Goal: Task Accomplishment & Management: Use online tool/utility

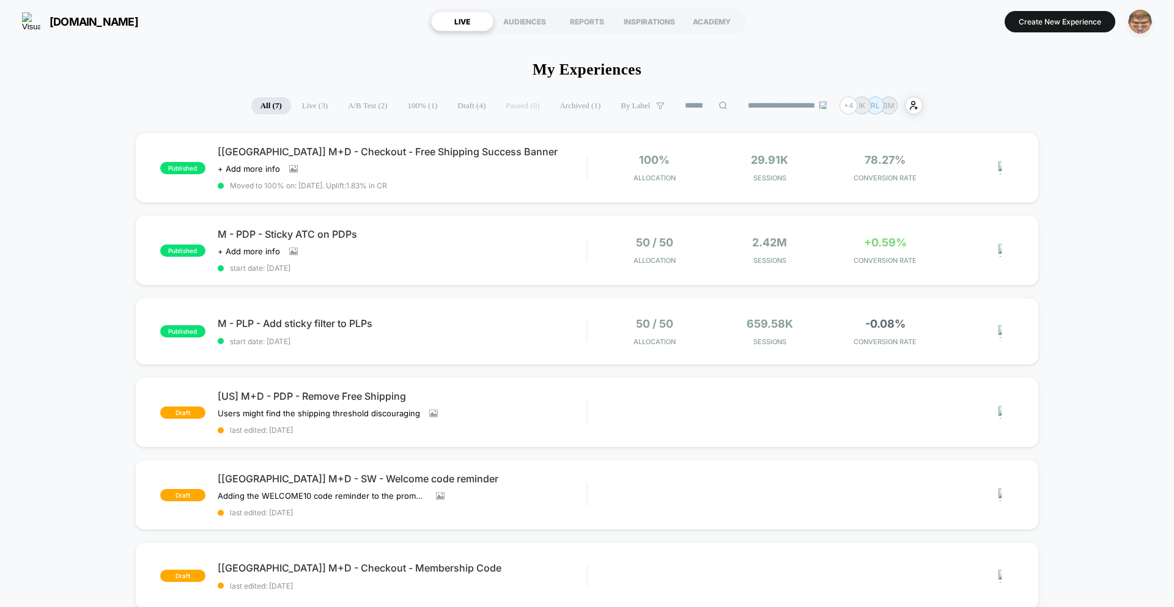
click at [1131, 29] on img "button" at bounding box center [1140, 22] width 24 height 24
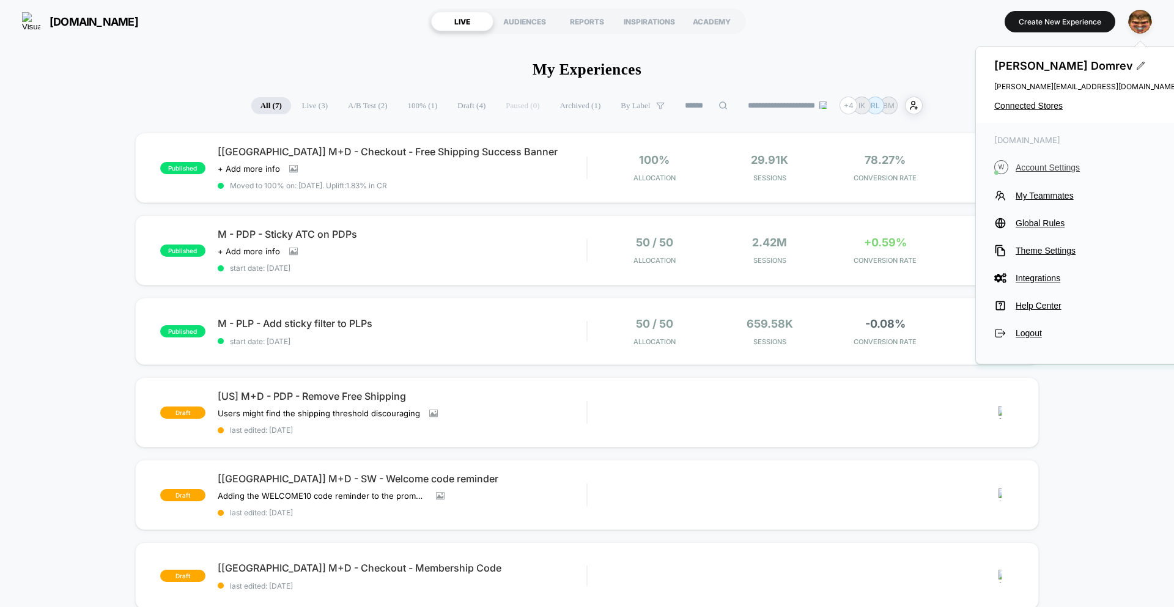
click at [1055, 170] on span "Account Settings" at bounding box center [1097, 168] width 162 height 10
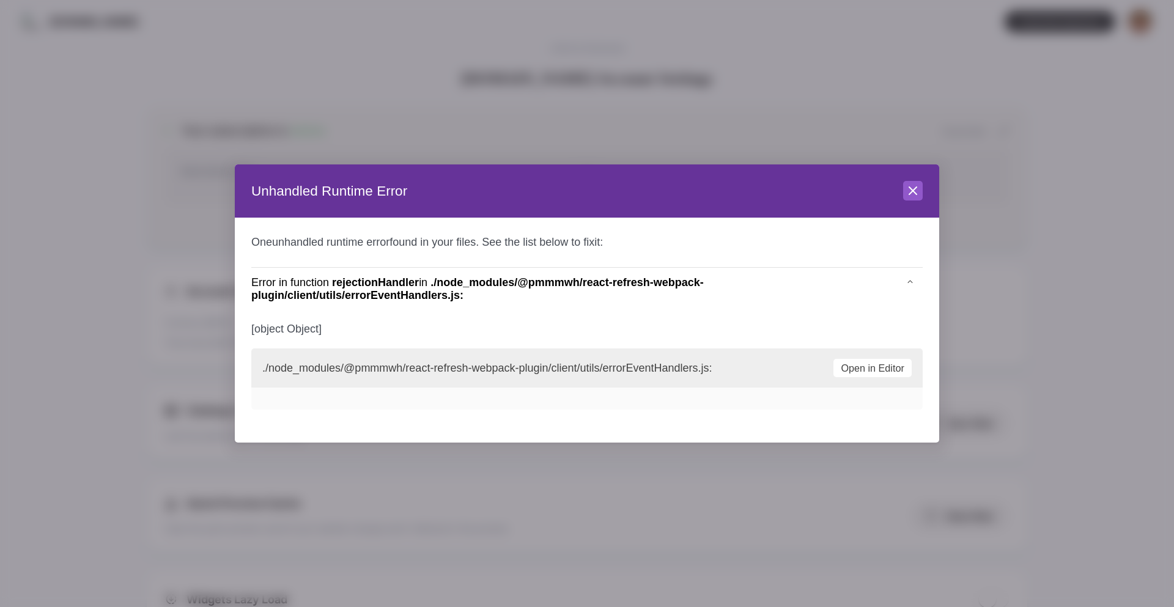
scroll to position [165, 0]
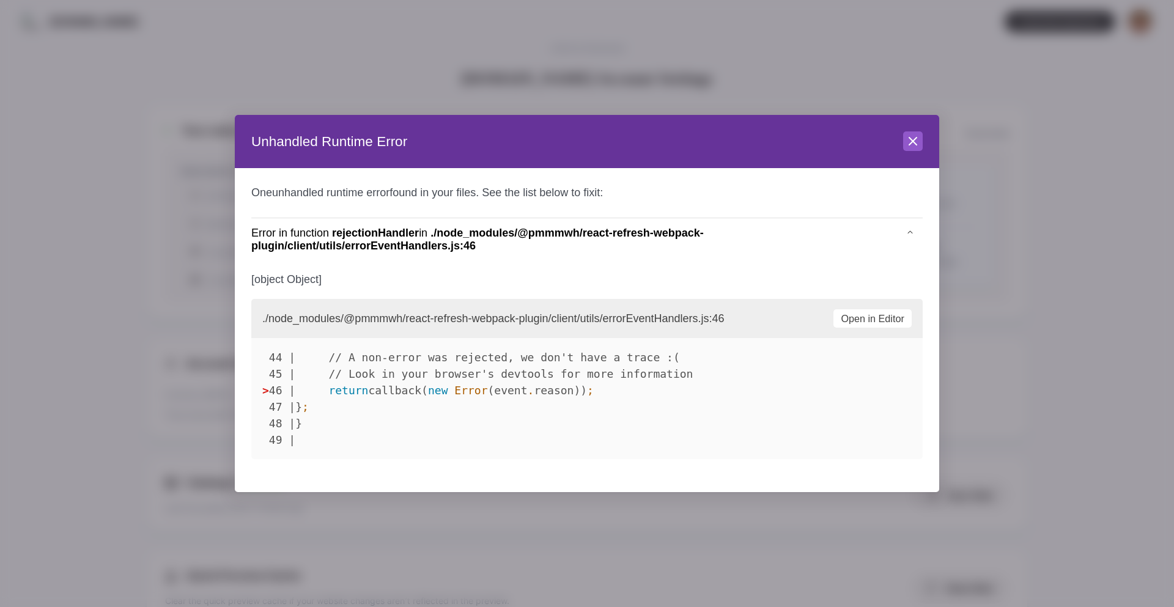
click at [904, 137] on header "Unhandled Runtime Error Close" at bounding box center [587, 142] width 705 height 54
click at [906, 140] on icon at bounding box center [913, 141] width 15 height 15
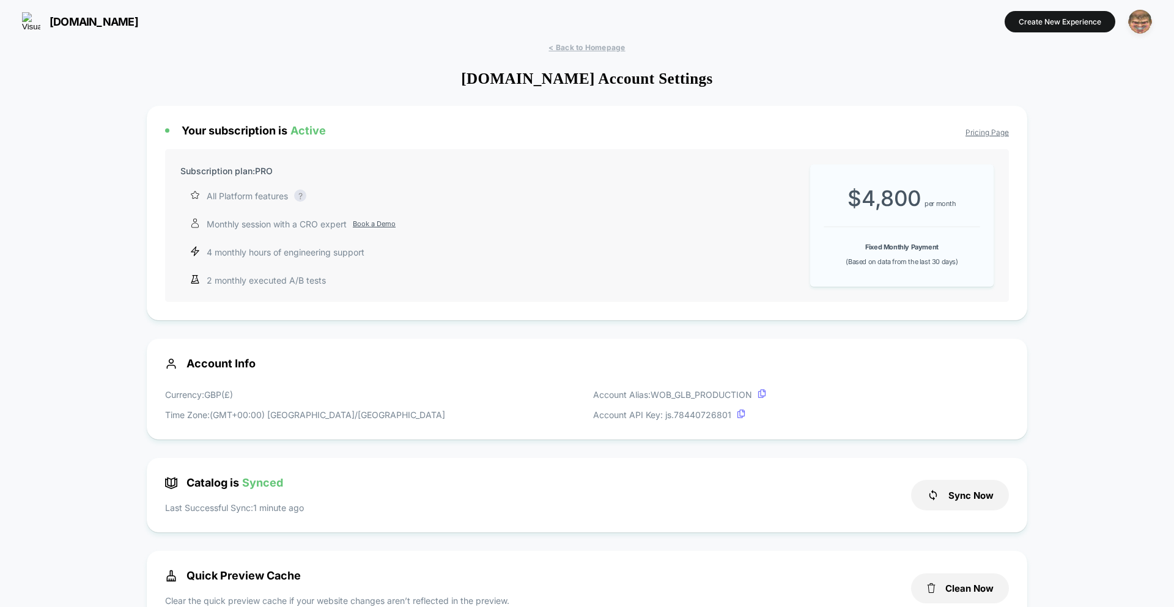
drag, startPoint x: 1141, startPoint y: 20, endPoint x: 1136, endPoint y: 30, distance: 11.5
click at [1141, 20] on img "button" at bounding box center [1140, 22] width 24 height 24
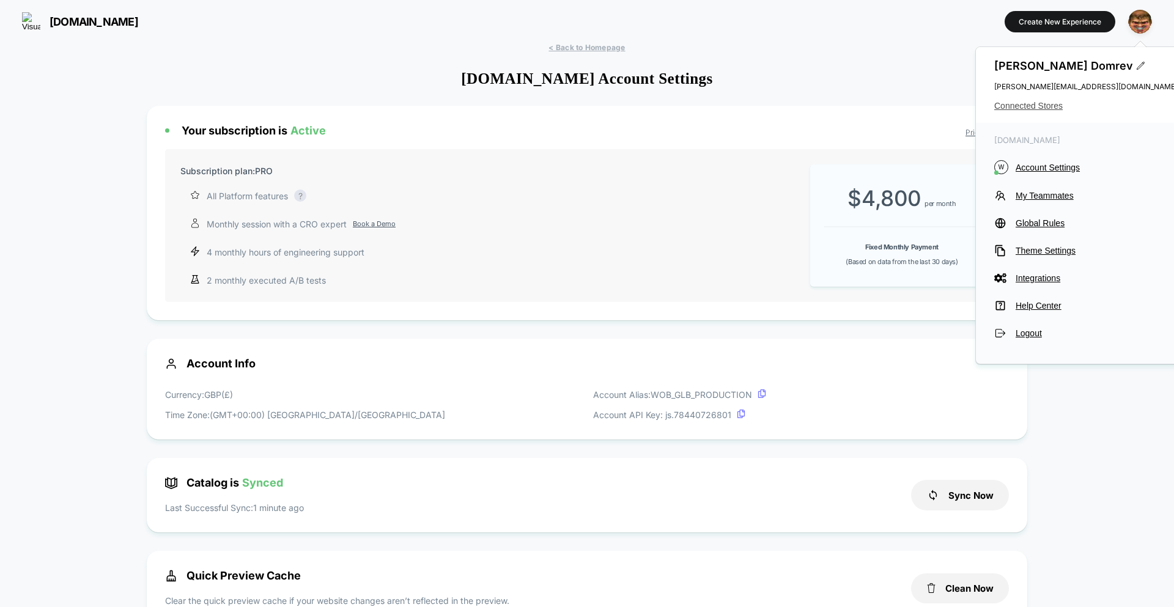
click at [1000, 105] on span "Connected Stores" at bounding box center [1085, 106] width 183 height 10
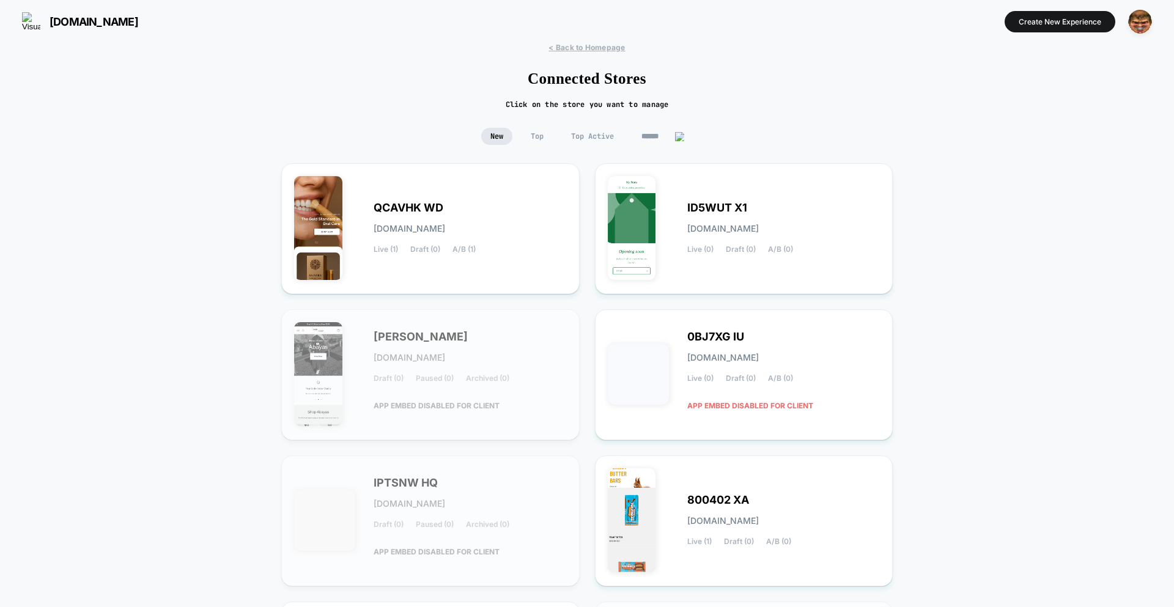
click at [650, 144] on input at bounding box center [662, 136] width 61 height 17
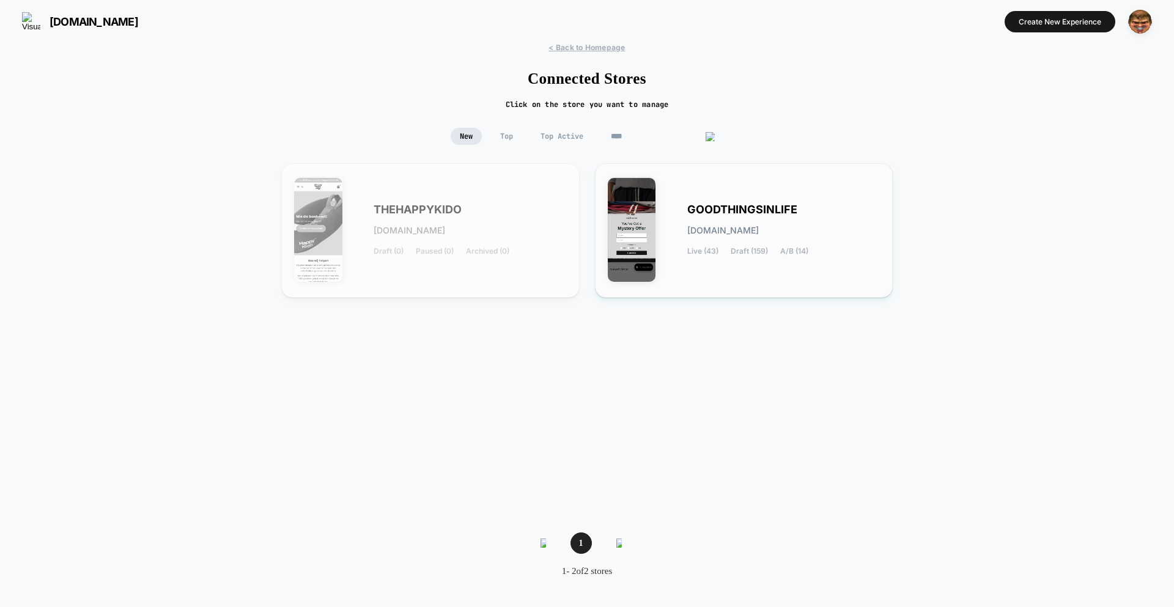
type input "****"
click at [776, 212] on span "GOODTHINGSINLIFE" at bounding box center [742, 210] width 110 height 9
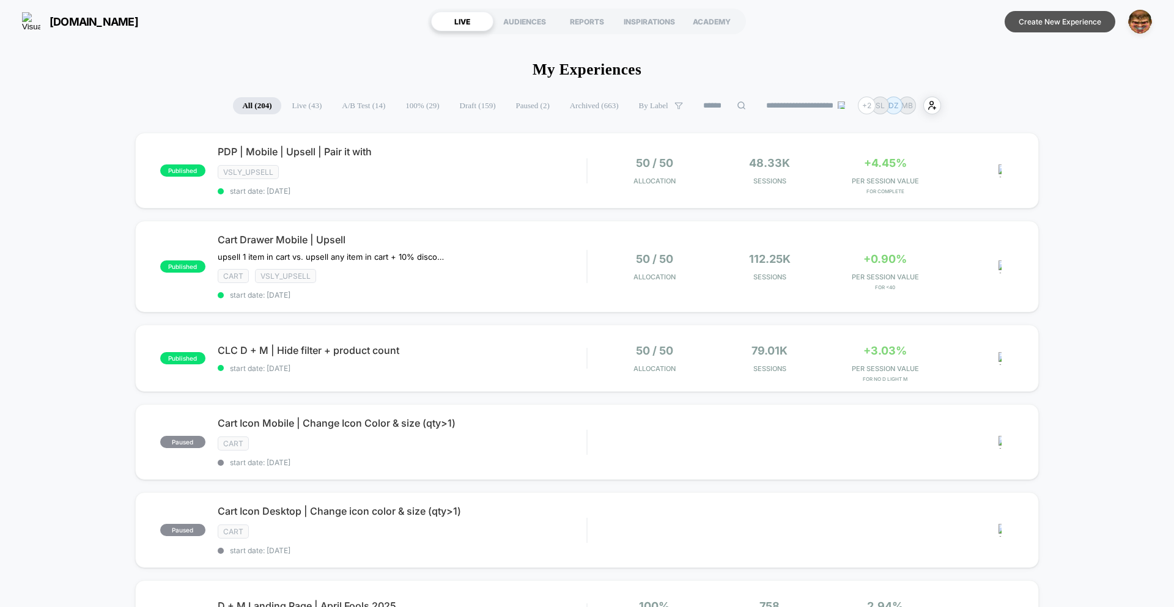
click at [1054, 25] on button "Create New Experience" at bounding box center [1060, 21] width 111 height 21
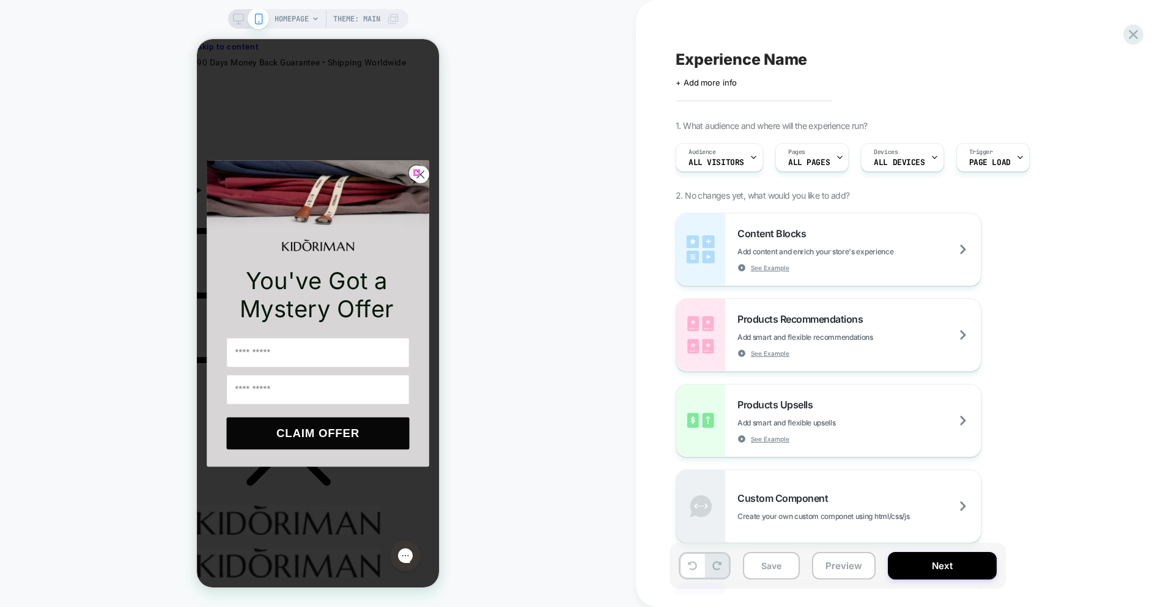
click at [417, 173] on icon "Close dialog" at bounding box center [420, 174] width 7 height 7
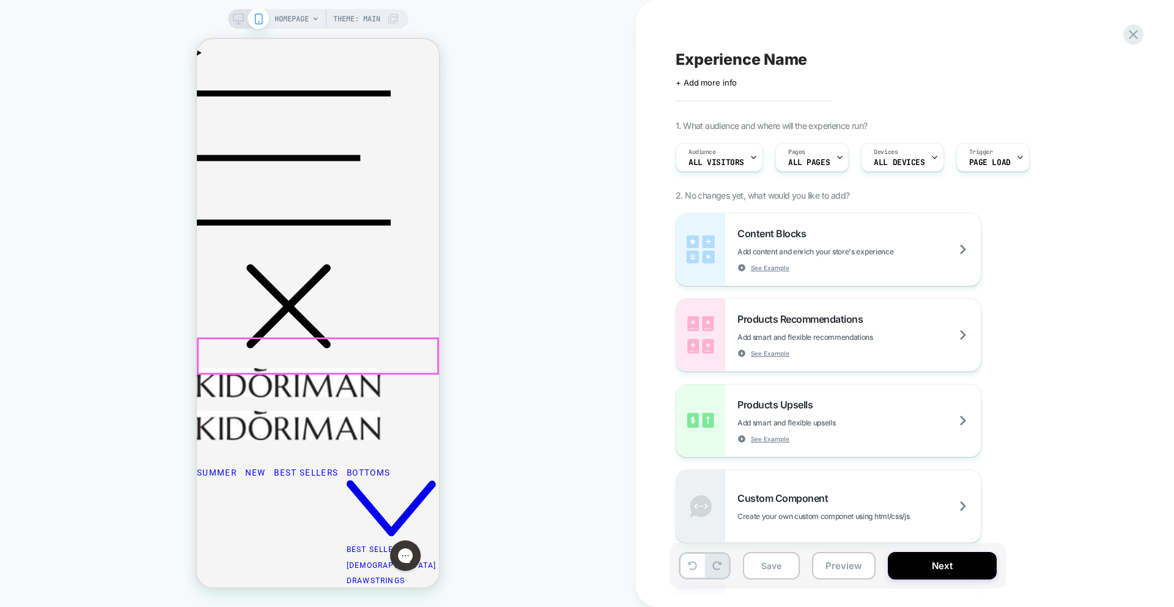
scroll to position [144, 0]
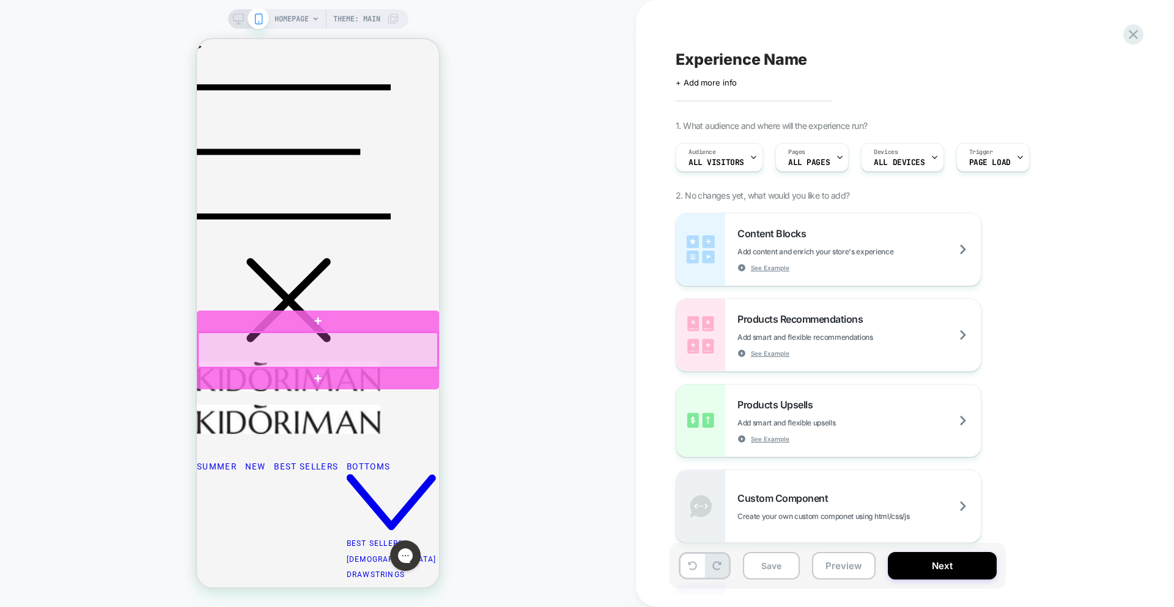
click at [301, 358] on div at bounding box center [318, 350] width 240 height 35
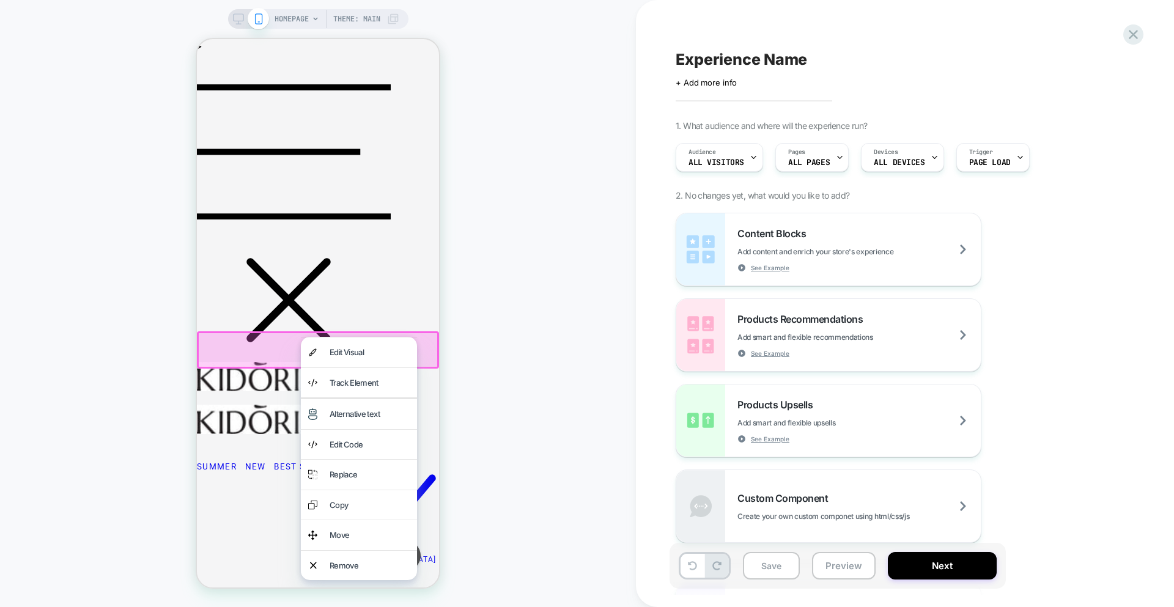
drag, startPoint x: 611, startPoint y: 299, endPoint x: 592, endPoint y: 298, distance: 19.0
click at [611, 299] on div "HOMEPAGE Theme: MAIN" at bounding box center [318, 303] width 636 height 583
click at [594, 278] on div "HOMEPAGE Theme: MAIN" at bounding box center [318, 303] width 636 height 583
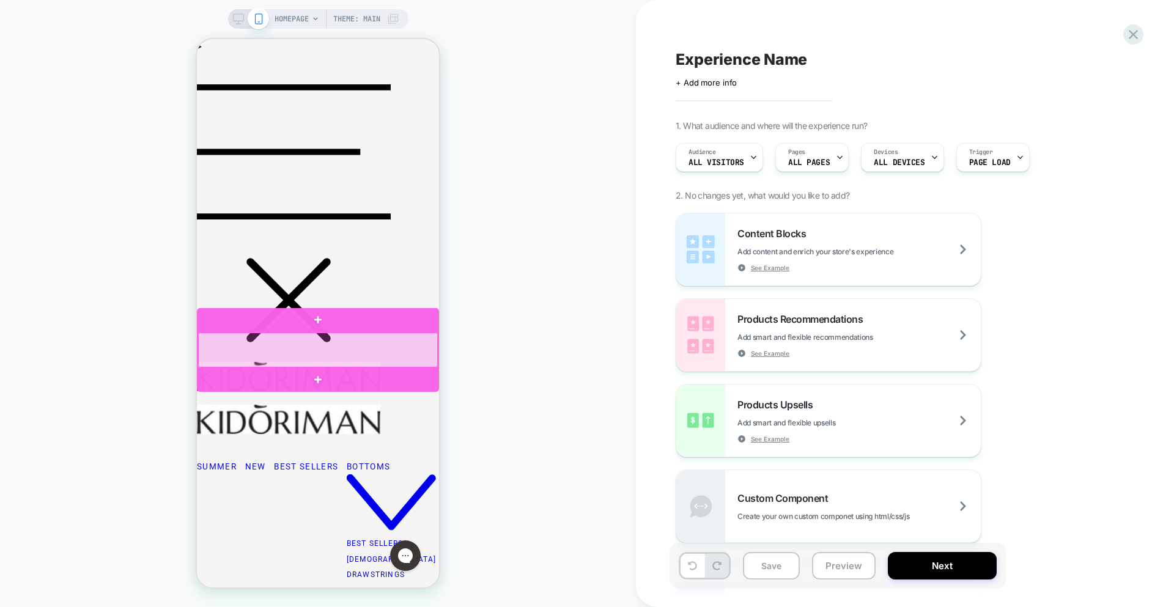
click at [298, 355] on div at bounding box center [318, 350] width 240 height 35
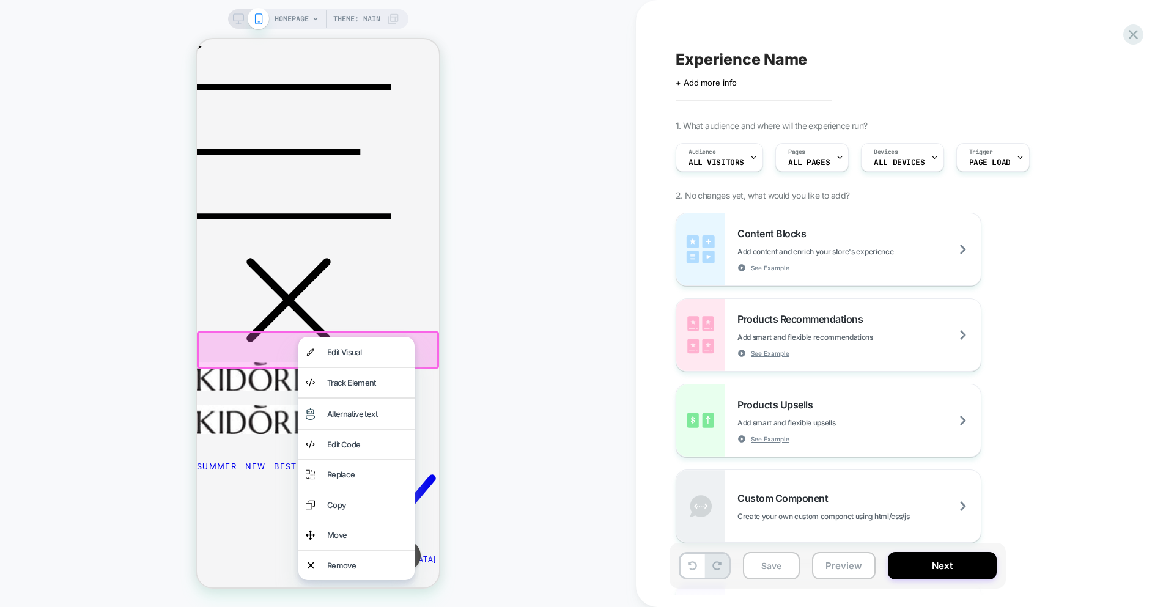
click at [519, 379] on div "HOMEPAGE Theme: MAIN" at bounding box center [318, 303] width 636 height 583
click at [430, 355] on div at bounding box center [318, 349] width 242 height 37
